Goal: Information Seeking & Learning: Learn about a topic

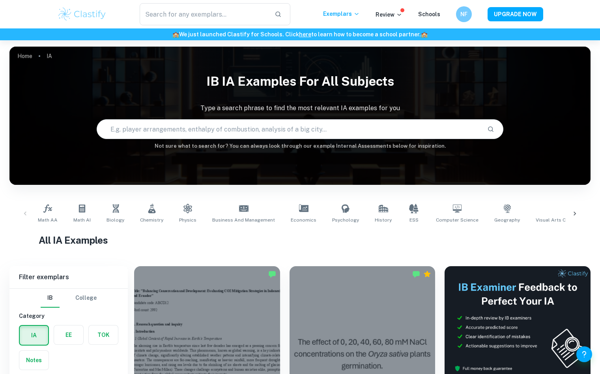
scroll to position [148, 0]
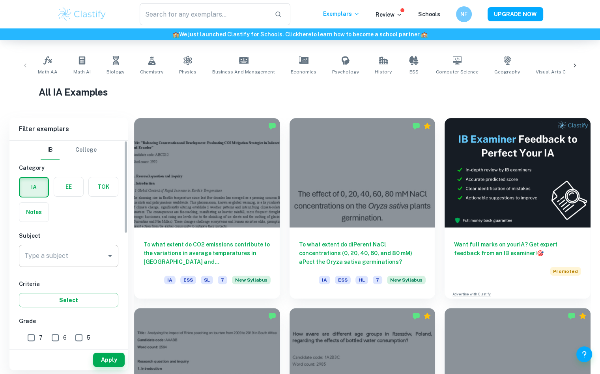
click at [102, 246] on div "Type a subject" at bounding box center [68, 256] width 99 height 22
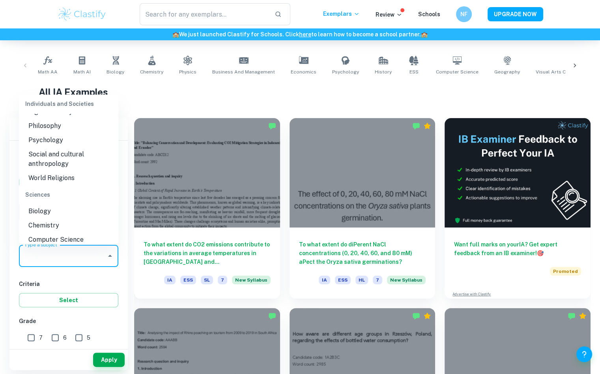
scroll to position [937, 0]
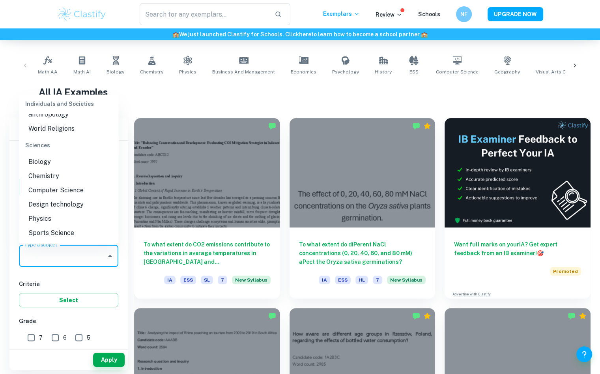
click at [52, 165] on li "Biology" at bounding box center [68, 162] width 99 height 14
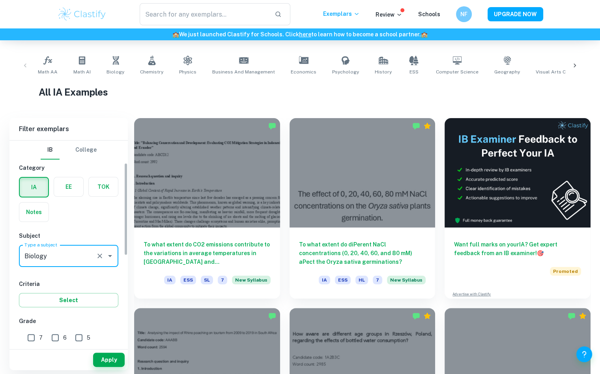
scroll to position [49, 0]
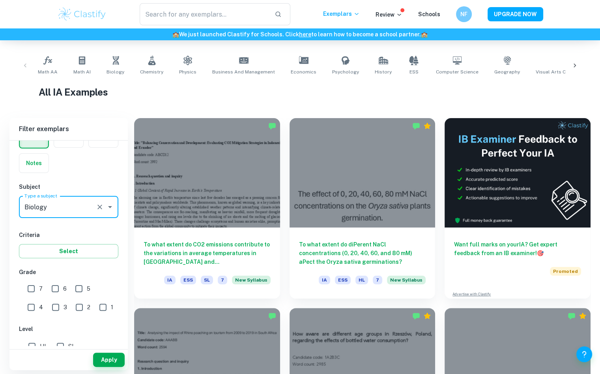
click at [32, 291] on input "7" at bounding box center [31, 288] width 16 height 16
checkbox input "true"
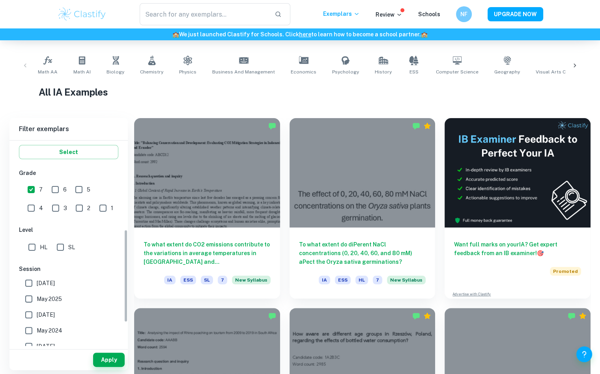
scroll to position [197, 0]
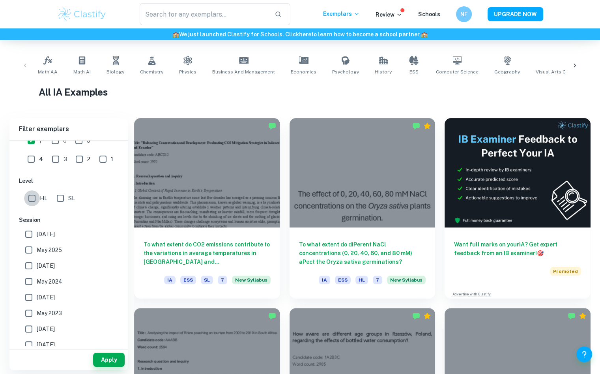
click at [32, 194] on input "HL" at bounding box center [32, 198] width 16 height 16
checkbox input "true"
click at [100, 357] on button "Apply" at bounding box center [109, 359] width 32 height 14
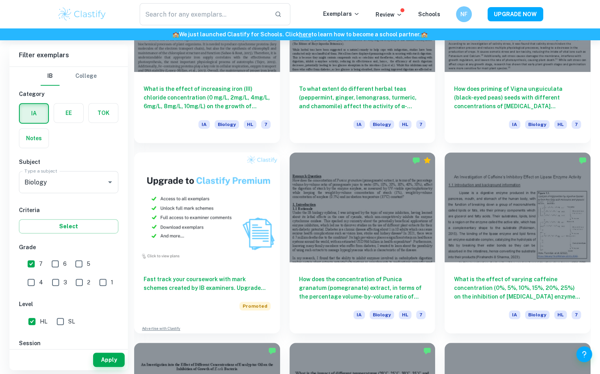
scroll to position [542, 0]
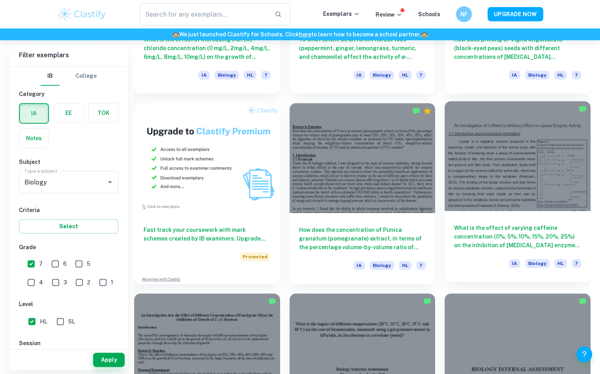
click at [521, 220] on div "What is the effect of varying caffeine concentration (0%, 5%, 10%, 15%, 20%, 25…" at bounding box center [518, 246] width 146 height 71
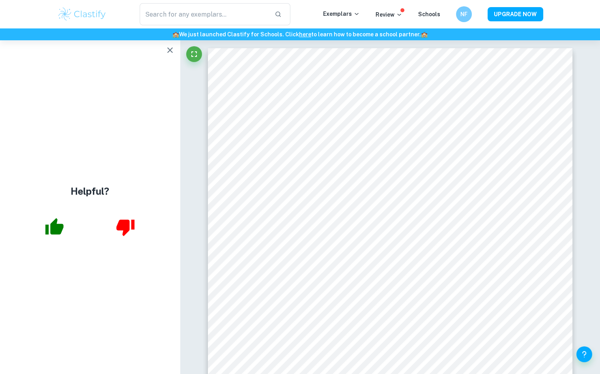
click at [166, 47] on icon "button" at bounding box center [169, 49] width 9 height 9
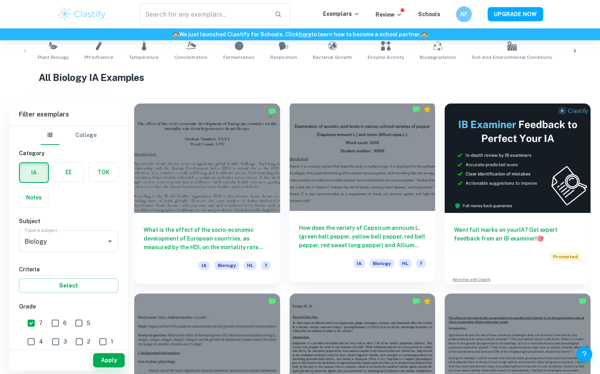
scroll to position [310, 0]
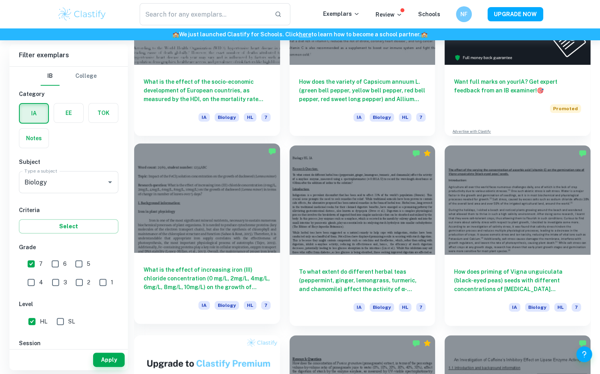
click at [253, 217] on div at bounding box center [207, 197] width 146 height 109
